Goal: Information Seeking & Learning: Learn about a topic

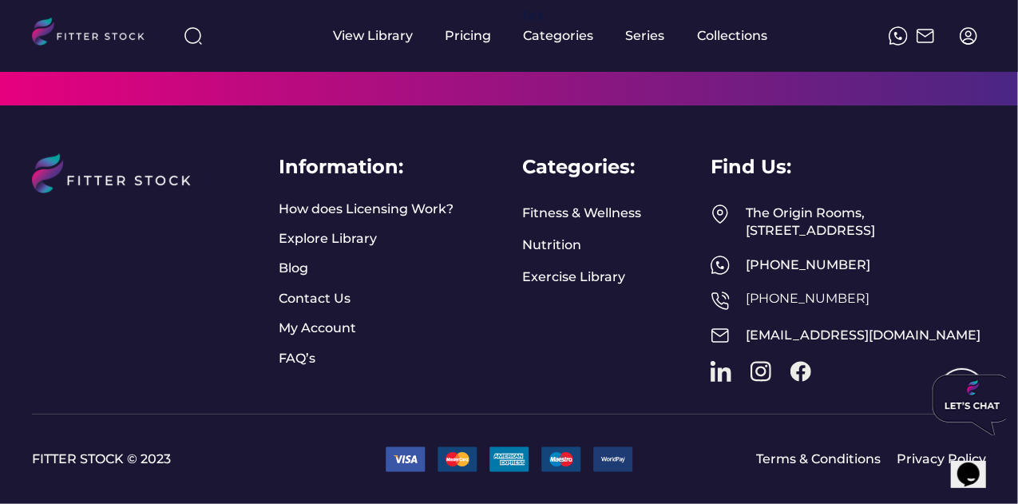
scroll to position [2699, 0]
click at [297, 350] on link "FAQ’s" at bounding box center [299, 359] width 40 height 18
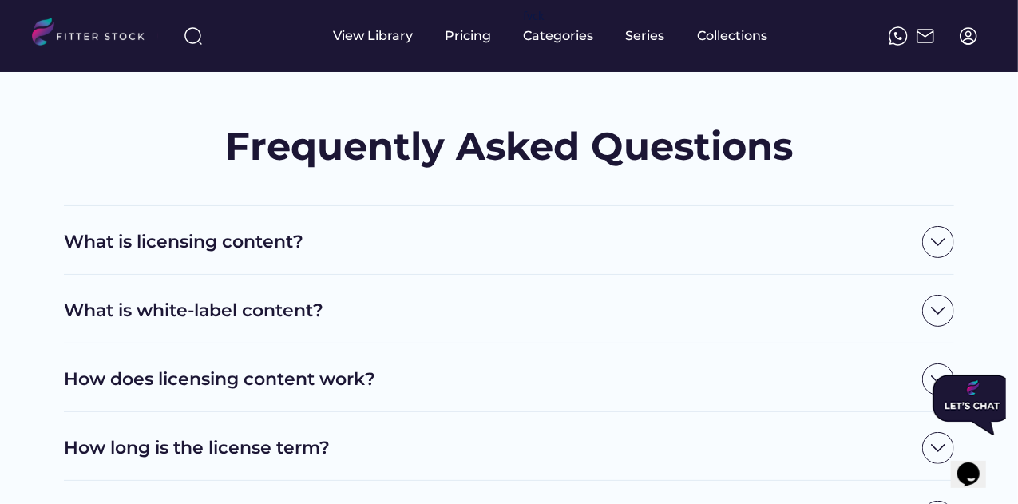
click at [478, 241] on h2 "What is licensing content?" at bounding box center [489, 242] width 850 height 25
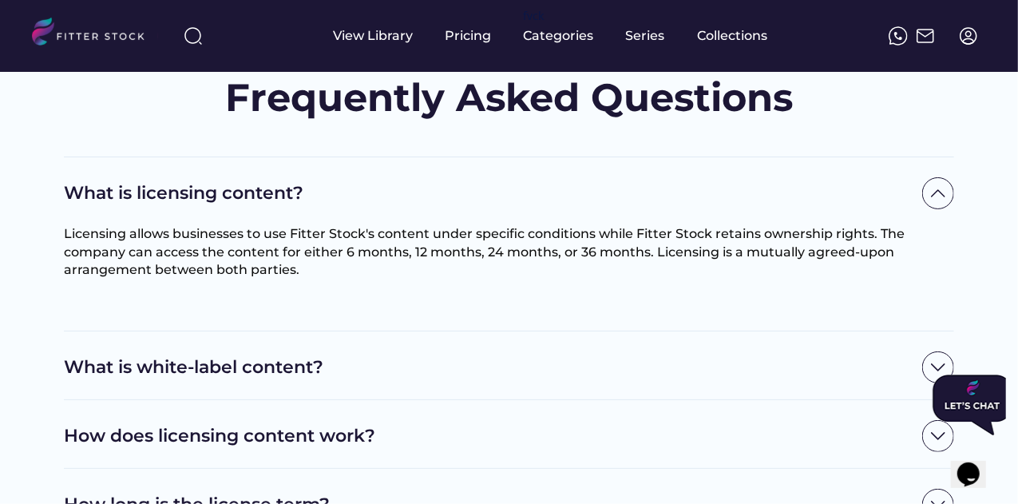
scroll to position [49, 0]
drag, startPoint x: 303, startPoint y: 271, endPoint x: 64, endPoint y: 226, distance: 242.9
click at [64, 226] on div "Licensing allows businesses to use Fitter Stock's content under specific condit…" at bounding box center [509, 268] width 890 height 89
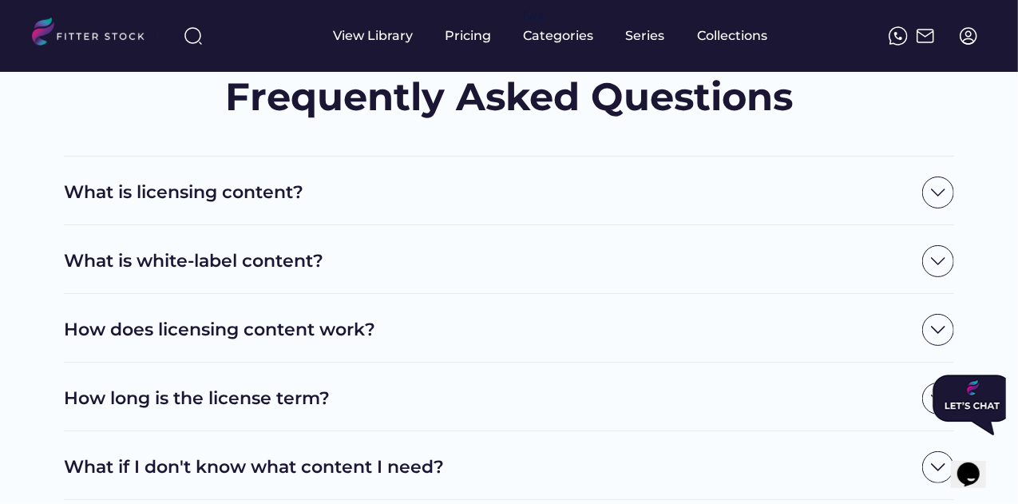
click at [201, 202] on h2 "What is licensing content?" at bounding box center [489, 192] width 850 height 25
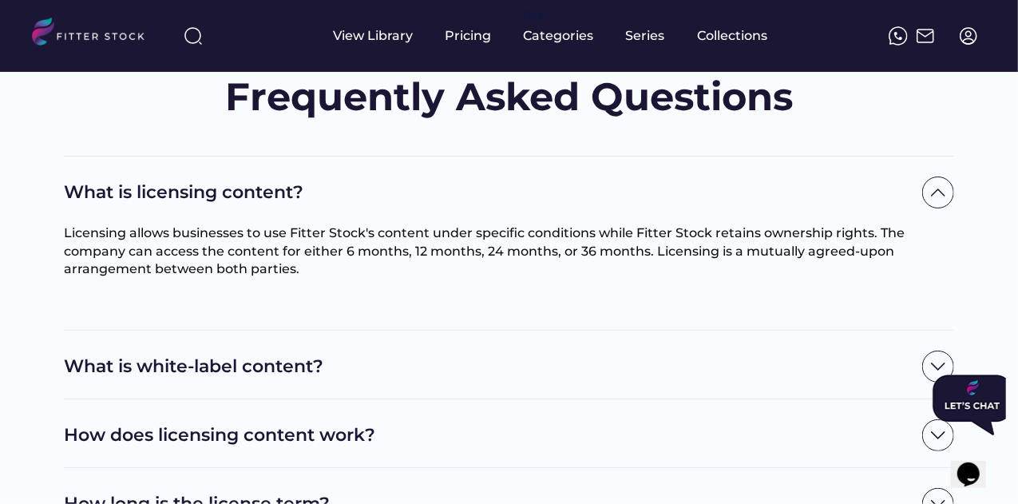
drag, startPoint x: 299, startPoint y: 271, endPoint x: 59, endPoint y: 237, distance: 241.9
copy font "Licensing allows businesses to use Fitter Stock's content under specific condit…"
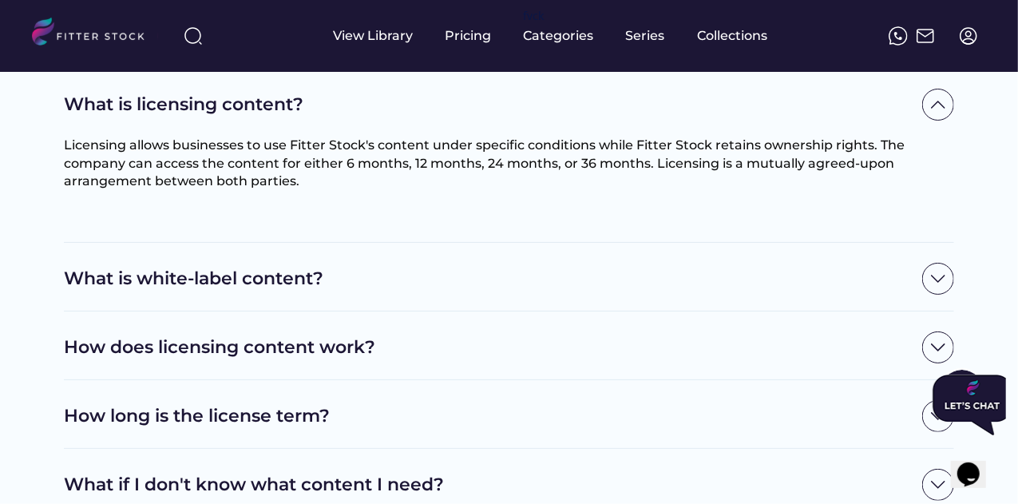
click at [410, 287] on h2 "What is white-label content?" at bounding box center [489, 279] width 850 height 25
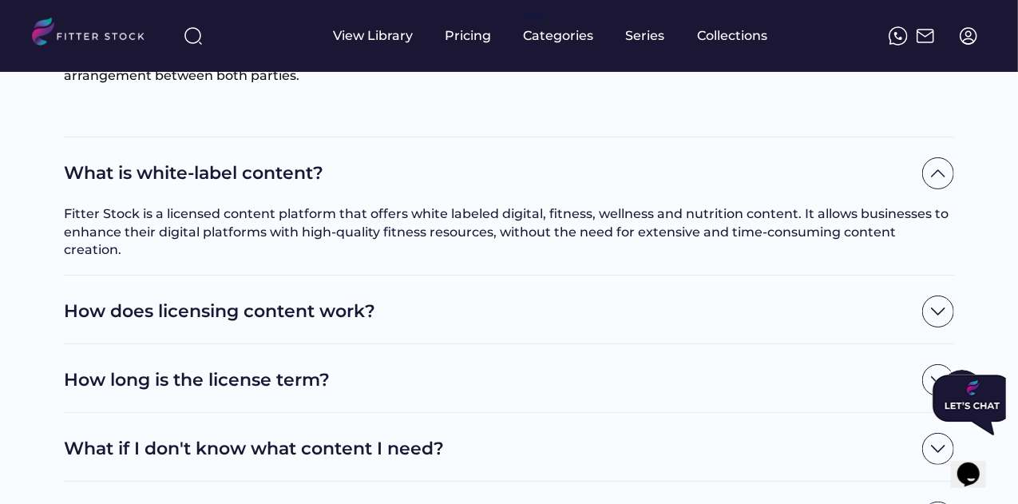
scroll to position [244, 0]
click at [428, 299] on h2 "How does licensing content work?" at bounding box center [489, 311] width 850 height 25
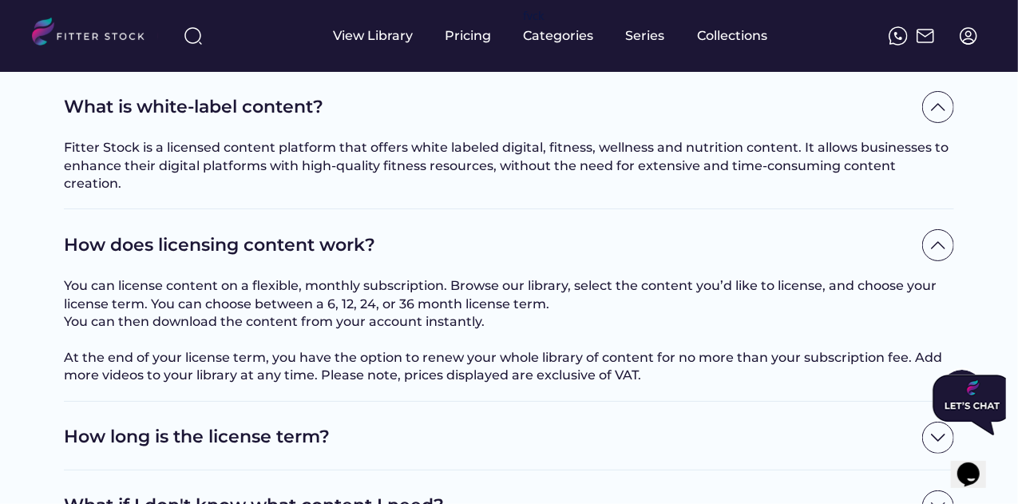
scroll to position [370, 0]
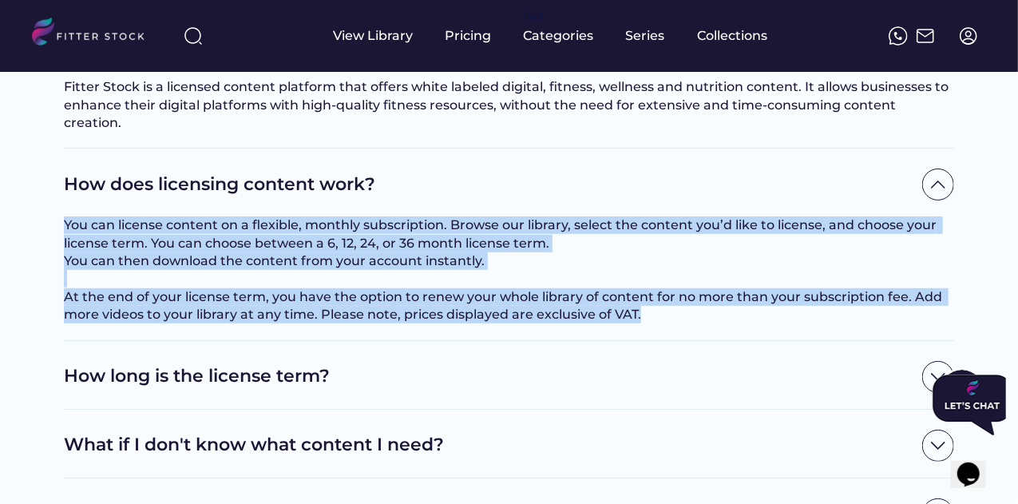
drag, startPoint x: 642, startPoint y: 311, endPoint x: 46, endPoint y: 196, distance: 607.5
copy div "You can license content on a flexible, monthly subscription. Browse our library…"
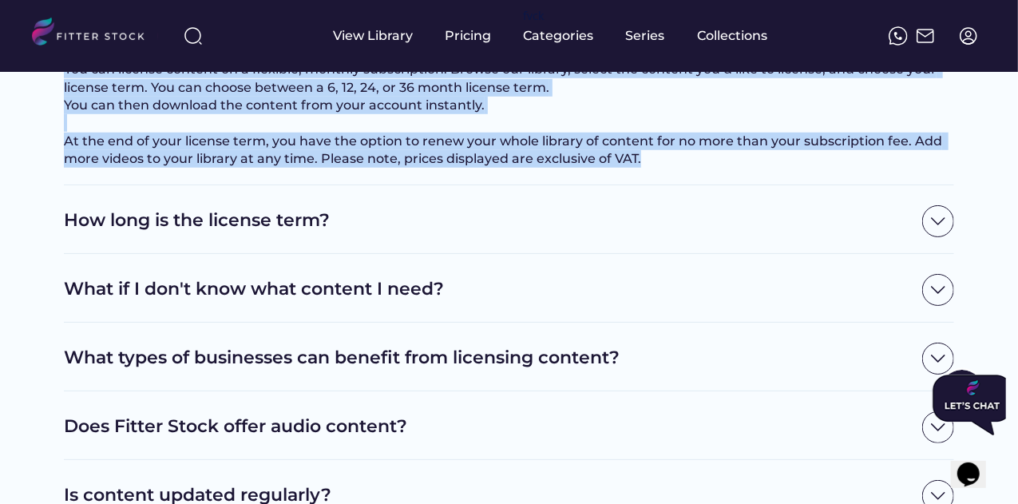
scroll to position [526, 0]
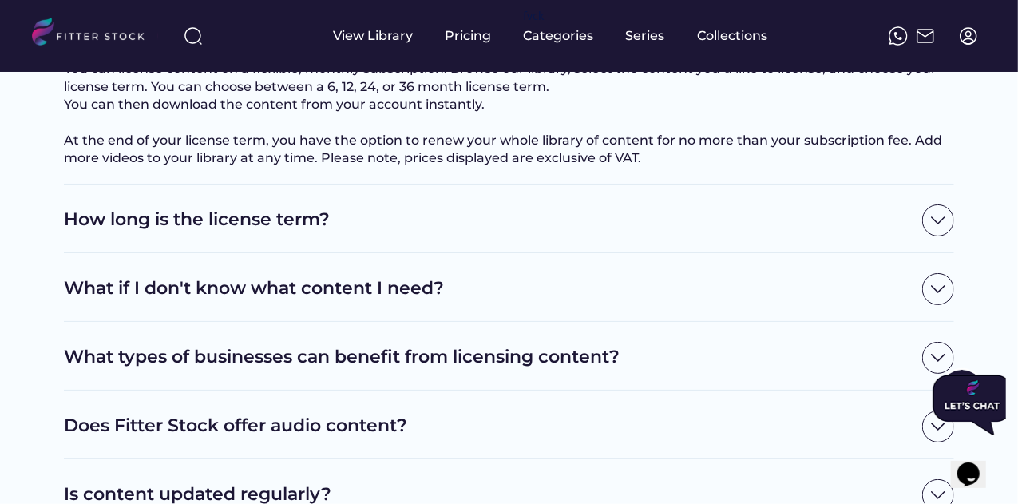
click at [386, 286] on h2 "What if I don't know what content I need?" at bounding box center [489, 288] width 850 height 25
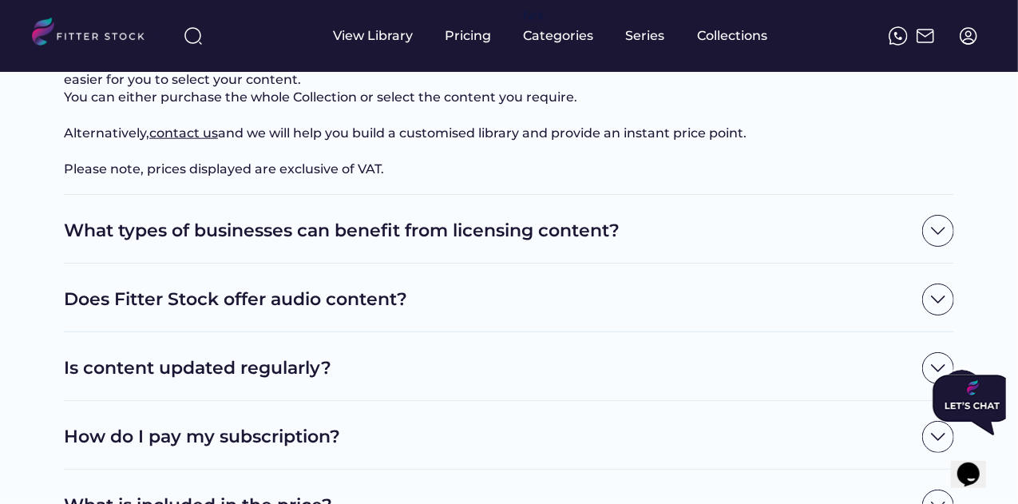
scroll to position [794, 0]
click at [422, 263] on div "What types of businesses can benefit from licensing content?" at bounding box center [509, 228] width 890 height 69
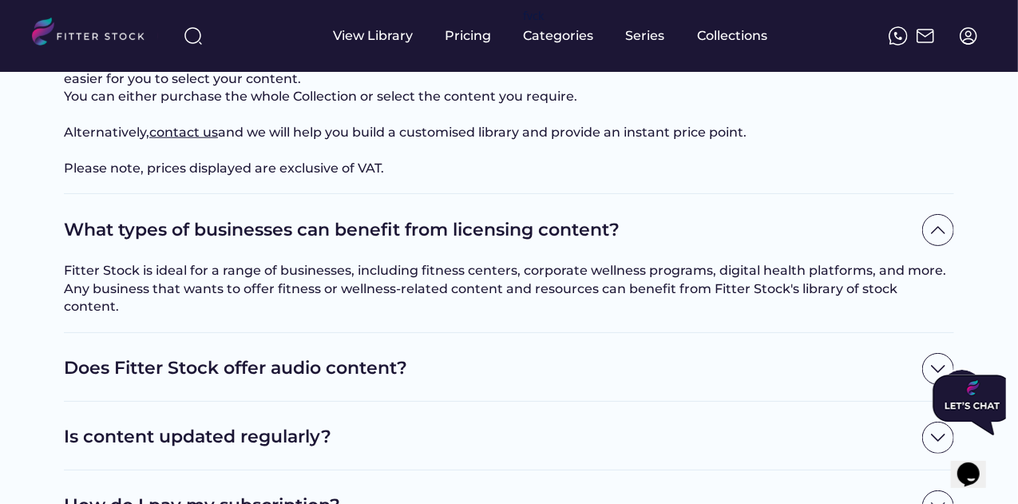
scroll to position [918, 0]
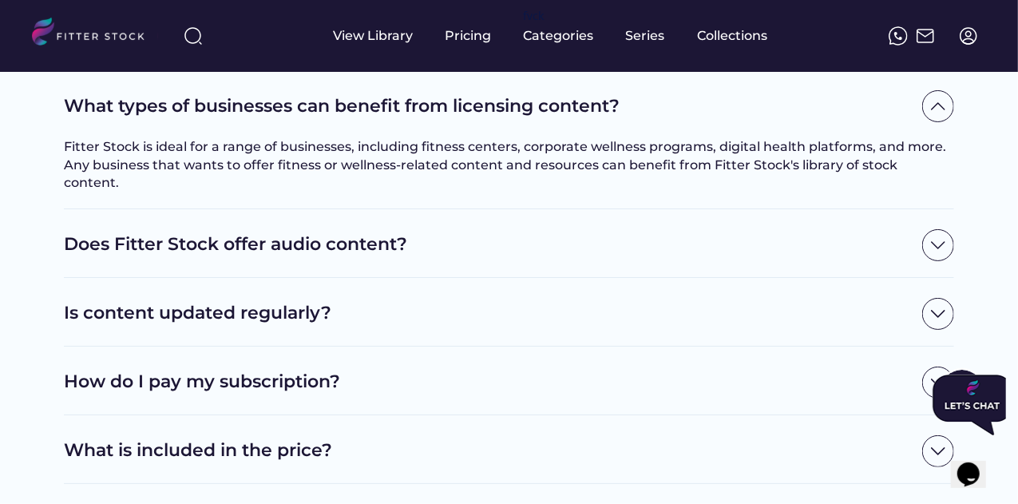
click at [443, 257] on div "Does Fitter Stock offer audio content?" at bounding box center [509, 245] width 890 height 32
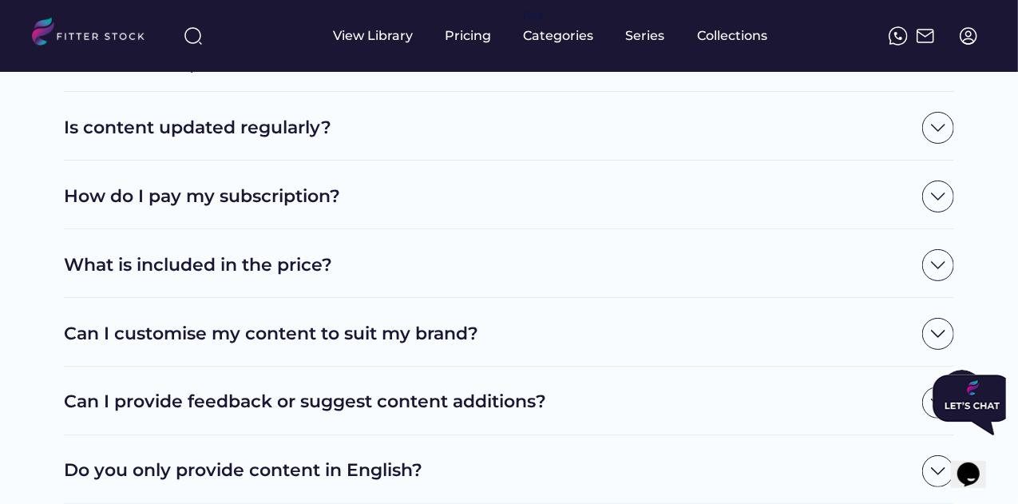
scroll to position [1156, 0]
click at [339, 276] on div "What is included in the price?" at bounding box center [509, 264] width 890 height 32
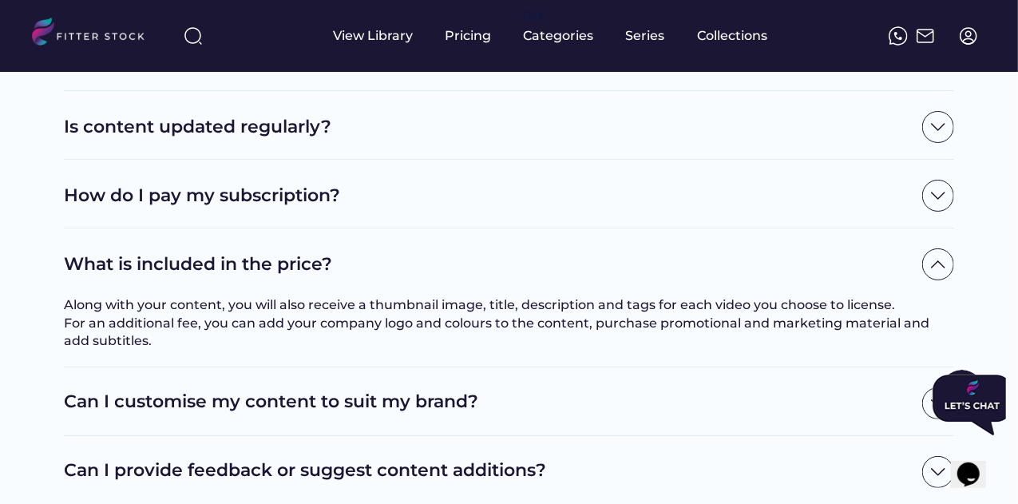
click at [372, 304] on div "Along with your content, you will also receive a thumbnail image, title, descri…" at bounding box center [509, 322] width 890 height 53
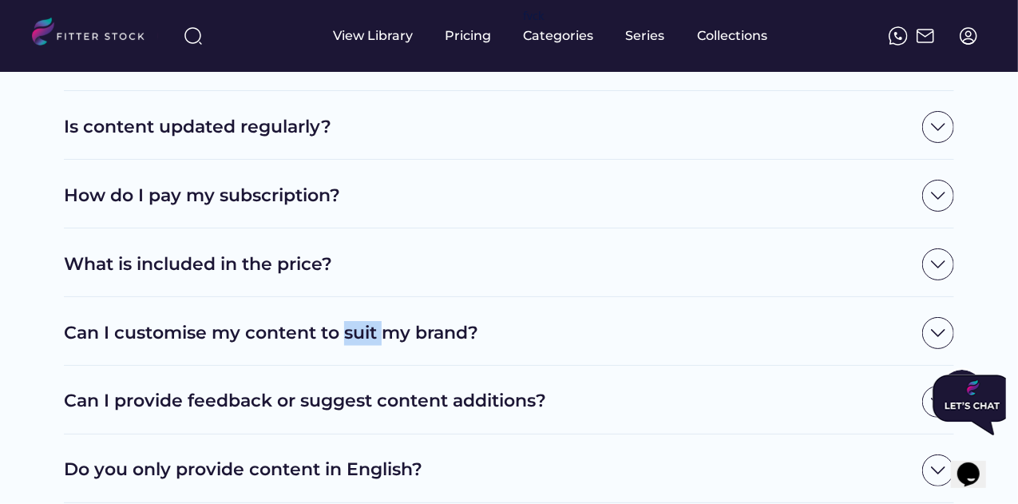
click at [372, 304] on div "Can I customise my content to suit my brand?" at bounding box center [509, 331] width 890 height 69
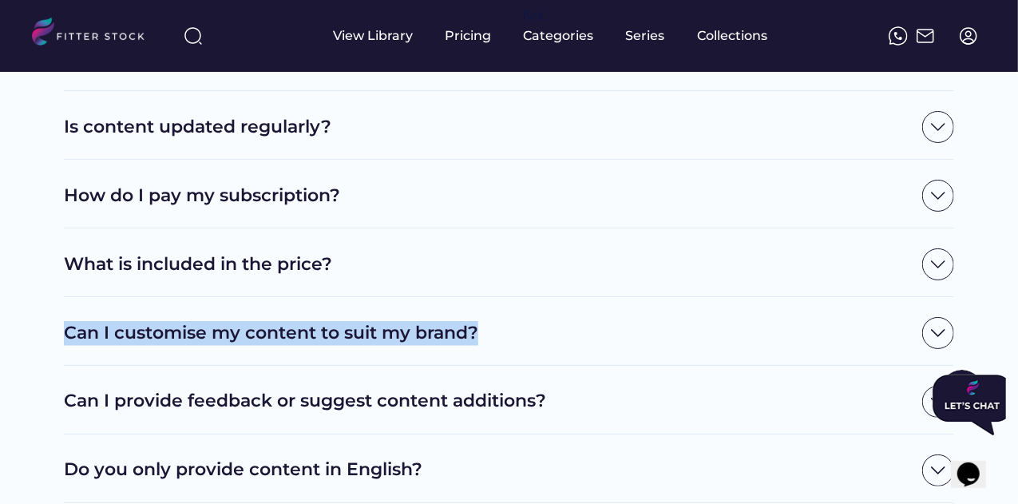
click at [372, 304] on div "Can I customise my content to suit my brand?" at bounding box center [509, 331] width 890 height 69
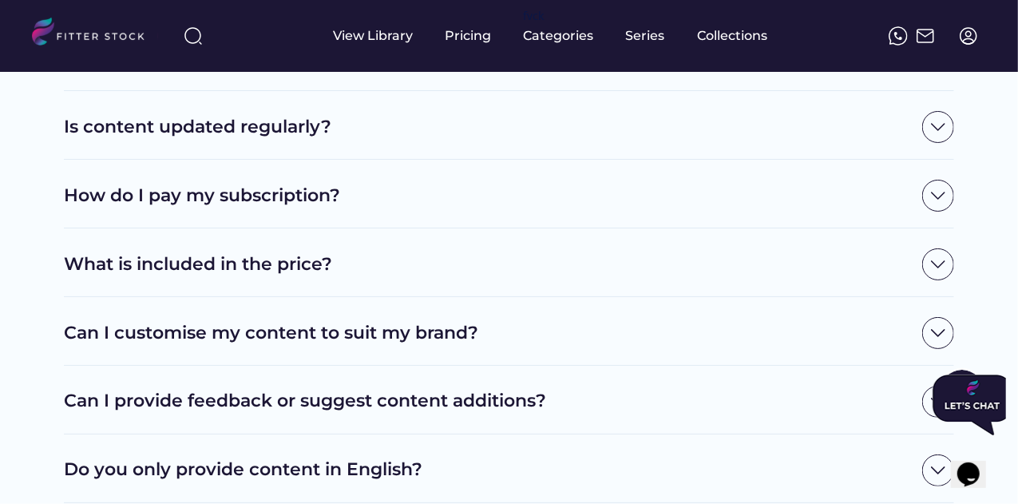
click at [400, 265] on h2 "What is included in the price?" at bounding box center [489, 264] width 850 height 25
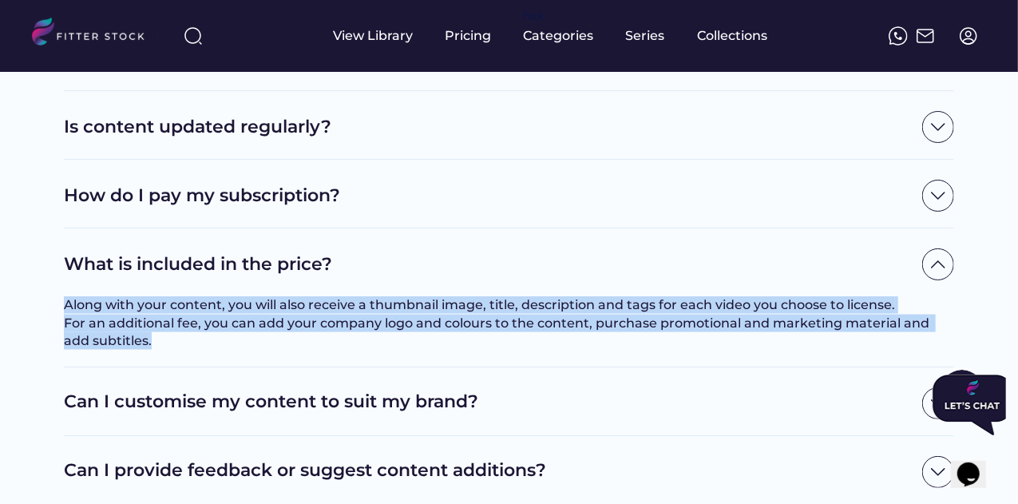
drag, startPoint x: 123, startPoint y: 360, endPoint x: 65, endPoint y: 305, distance: 80.2
click at [65, 305] on div "Along with your content, you will also receive a thumbnail image, title, descri…" at bounding box center [509, 322] width 890 height 53
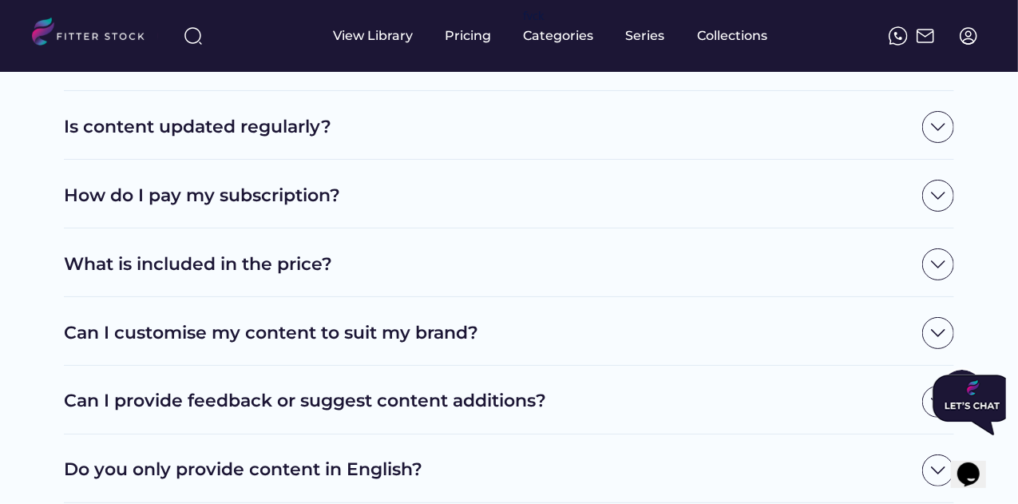
copy div "Along with your content, you will also receive a thumbnail image, title, descri…"
click at [145, 277] on div "What is included in the price?" at bounding box center [509, 264] width 890 height 32
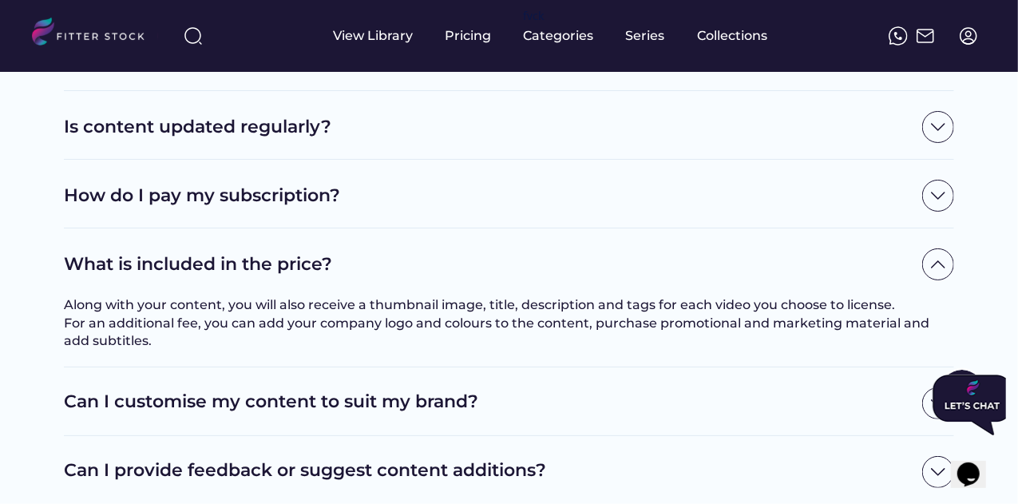
drag, startPoint x: 126, startPoint y: 359, endPoint x: 59, endPoint y: 308, distance: 84.3
click at [59, 308] on div "Frequently Asked Questions What is licensing content? Licensing allows business…" at bounding box center [509, 181] width 1018 height 2531
copy div "Along with your content, you will also receive a thumbnail image, title, descri…"
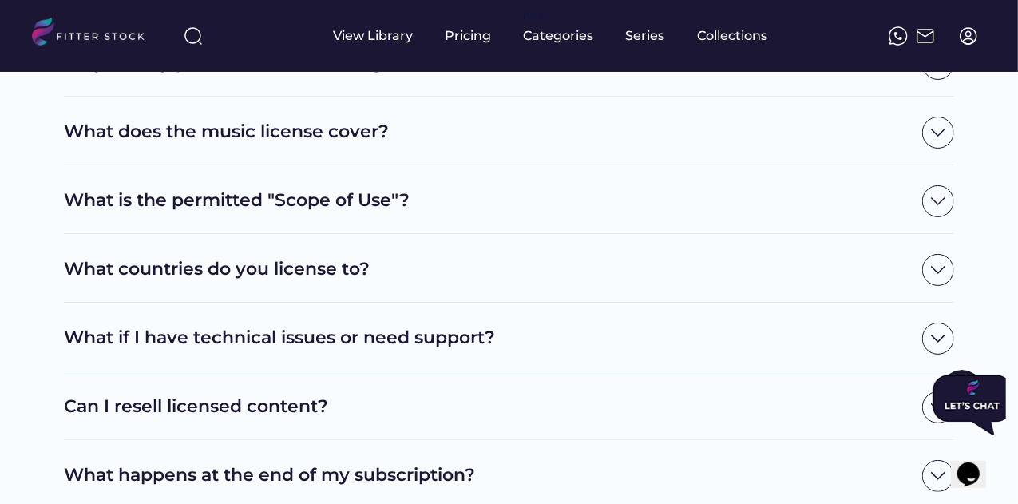
scroll to position [1729, 0]
